Goal: Browse casually: Explore the website without a specific task or goal

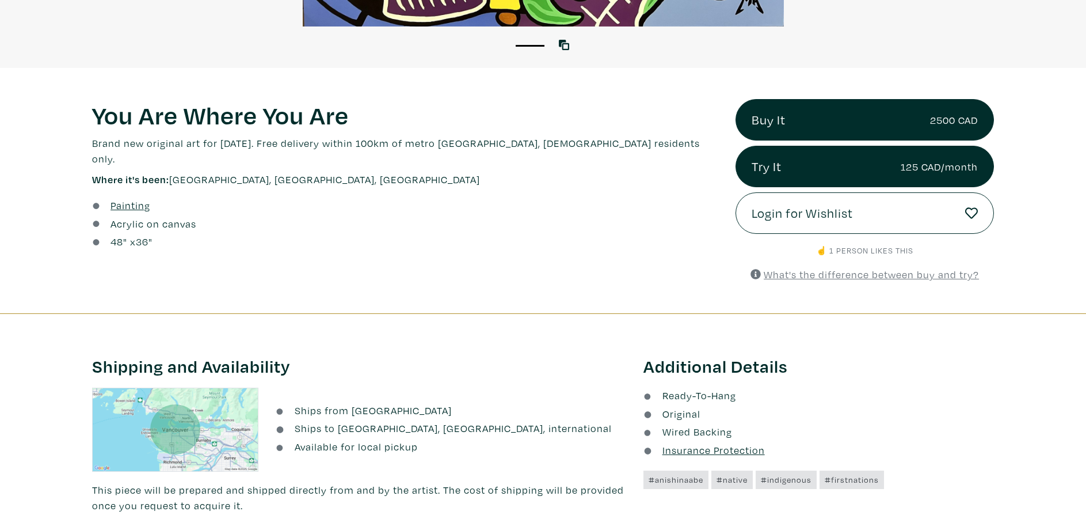
scroll to position [282, 0]
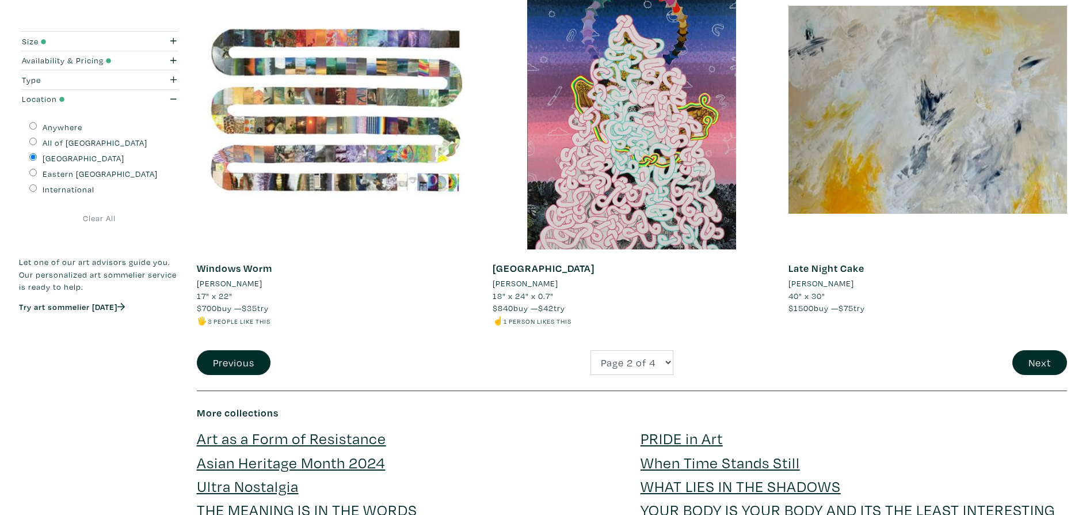
scroll to position [2910, 0]
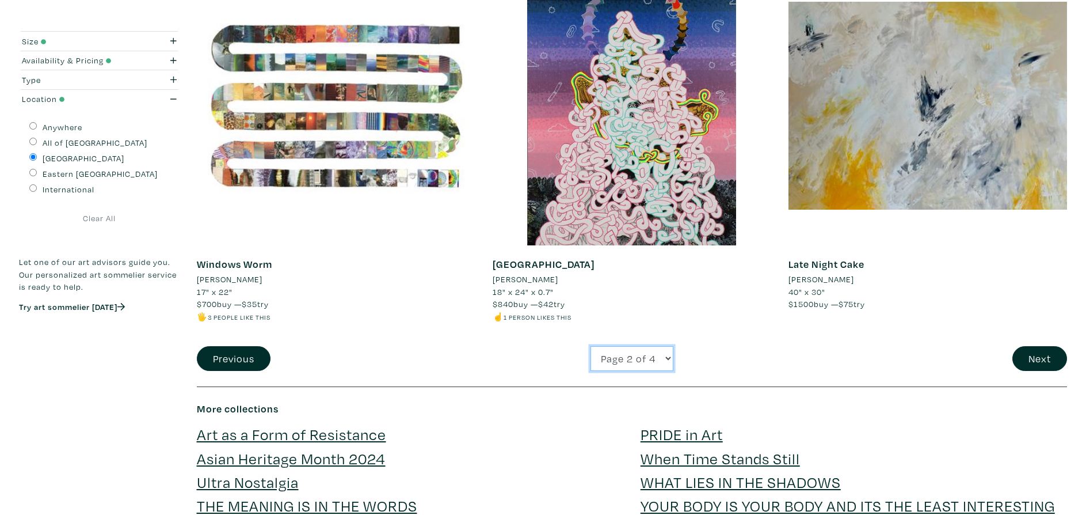
click at [668, 357] on select "Page 1 of 4 Page 2 of 4 Page 3 of 4 Page 4 of 4" at bounding box center [632, 358] width 83 height 25
select select "3"
click at [591, 346] on select "Page 1 of 4 Page 2 of 4 Page 3 of 4 Page 4 of 4" at bounding box center [632, 358] width 83 height 25
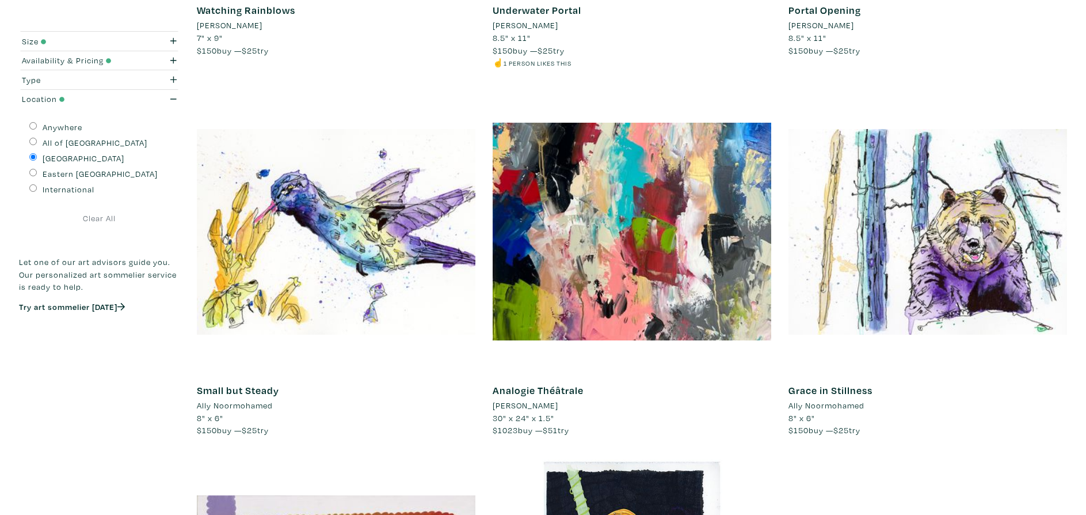
scroll to position [873, 0]
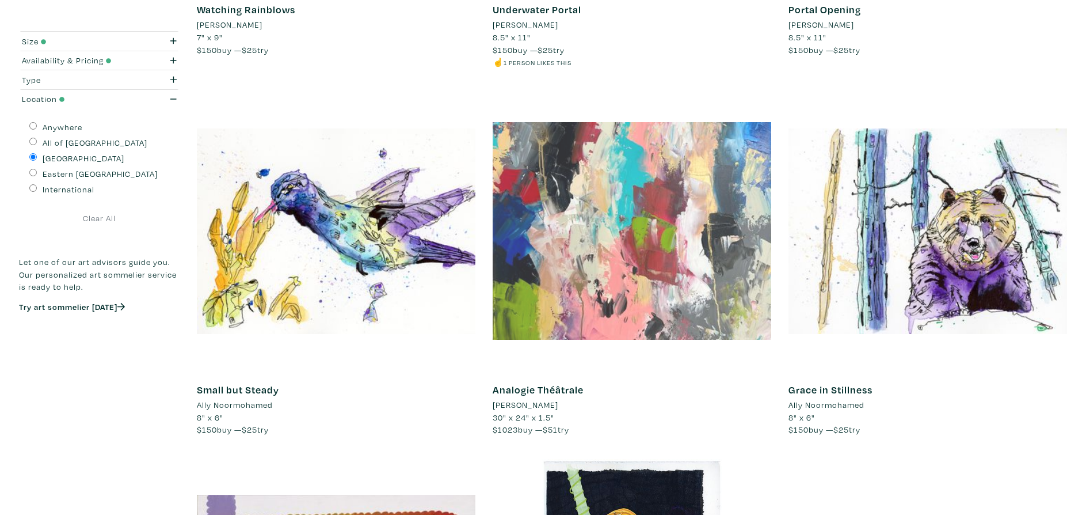
click at [644, 252] on div at bounding box center [632, 231] width 279 height 279
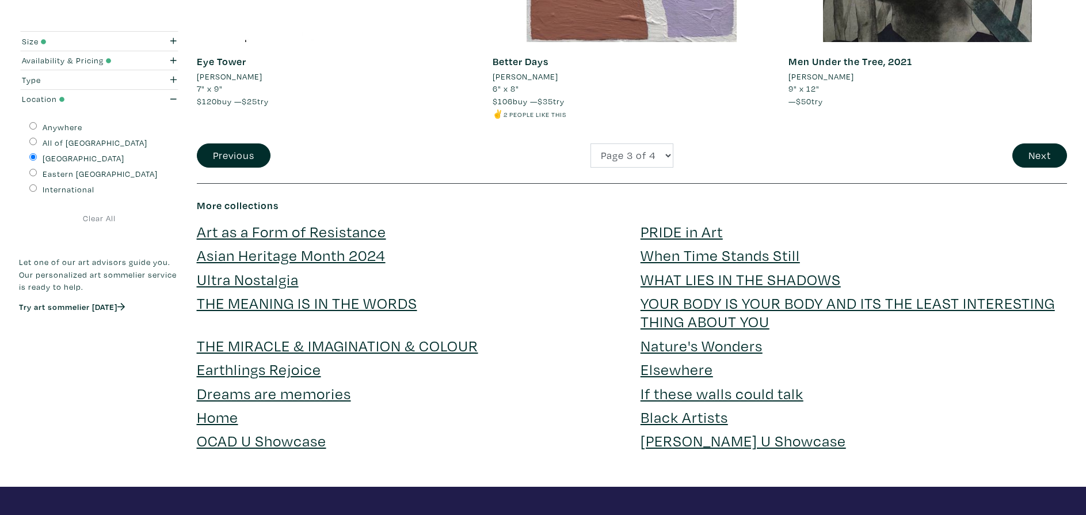
scroll to position [3128, 0]
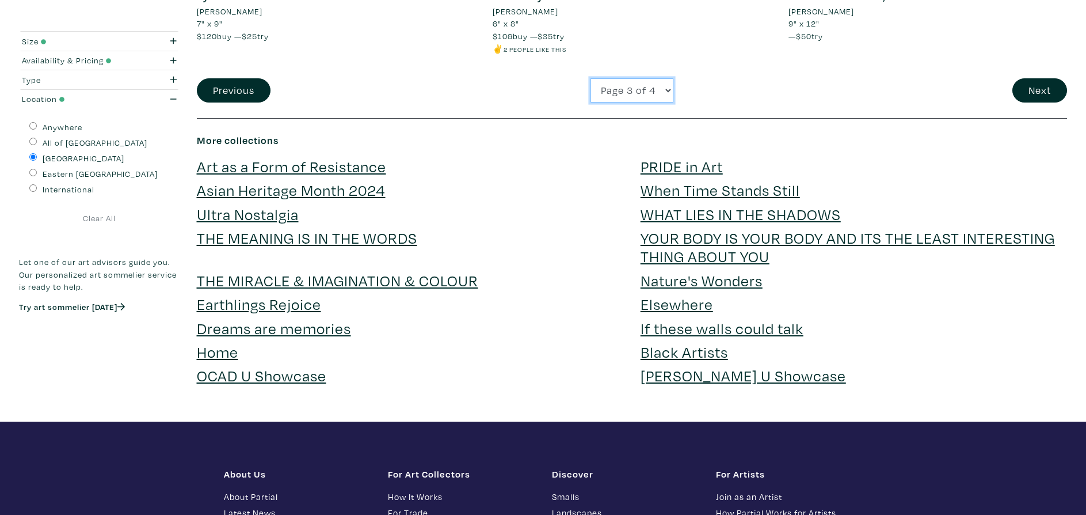
click at [645, 92] on select "Page 1 of 4 Page 2 of 4 Page 3 of 4 Page 4 of 4" at bounding box center [632, 90] width 83 height 25
select select "4"
click at [591, 78] on select "Page 1 of 4 Page 2 of 4 Page 3 of 4 Page 4 of 4" at bounding box center [632, 90] width 83 height 25
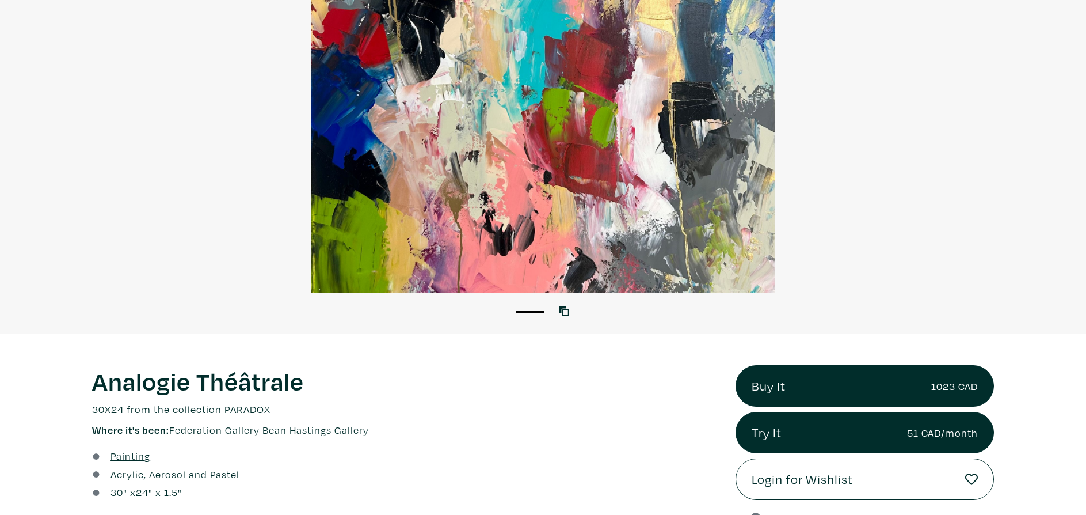
scroll to position [169, 0]
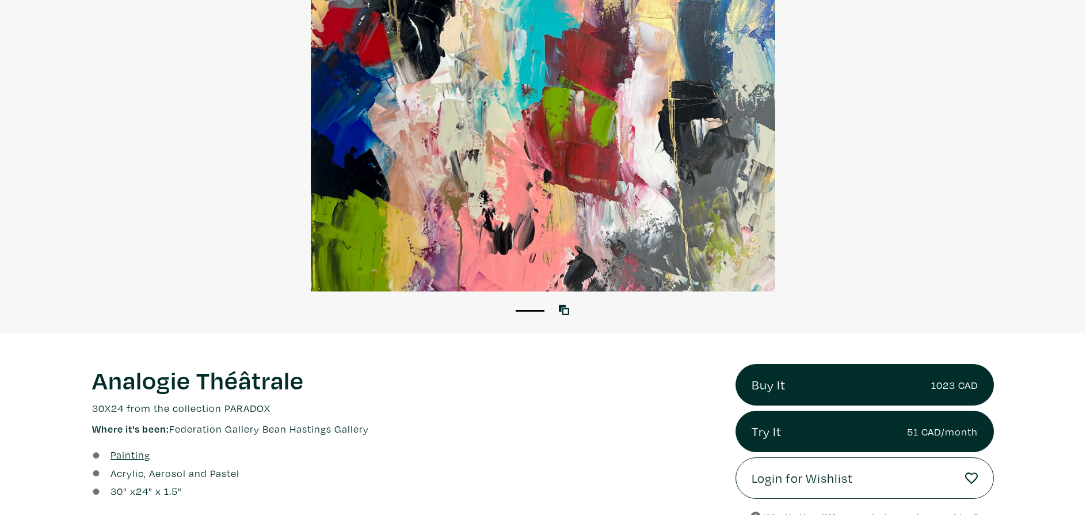
drag, startPoint x: 462, startPoint y: 168, endPoint x: 223, endPoint y: 63, distance: 261.6
click at [226, 63] on div at bounding box center [543, 111] width 1086 height 362
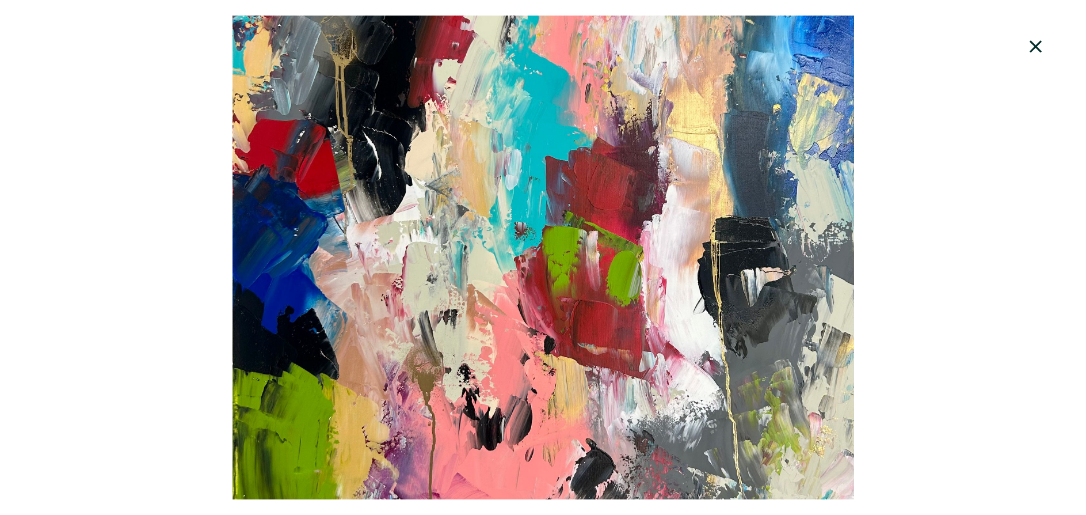
click at [1034, 46] on icon at bounding box center [1036, 46] width 12 height 12
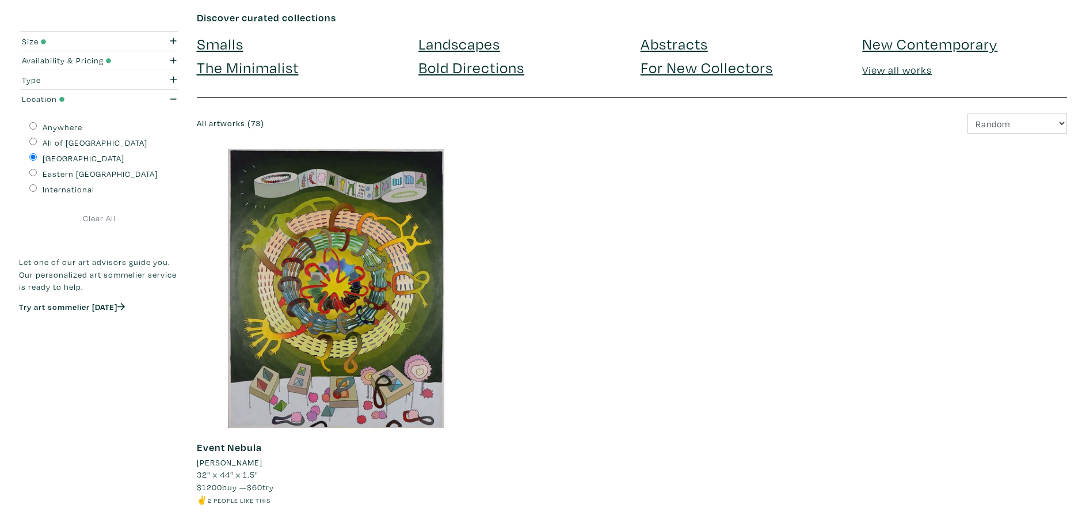
scroll to position [53, 0]
